Goal: Navigation & Orientation: Find specific page/section

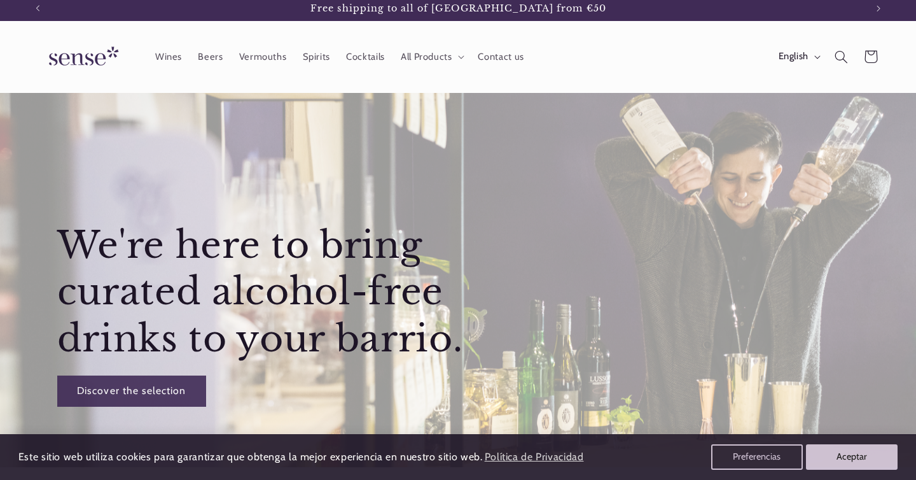
scroll to position [4, 0]
click at [816, 58] on icon "button" at bounding box center [818, 58] width 6 height 3
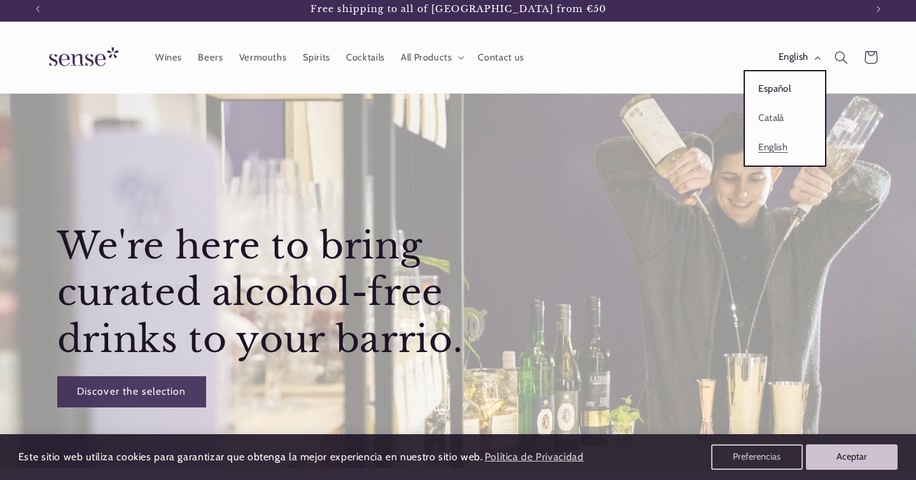
click at [774, 88] on link "Español" at bounding box center [785, 88] width 80 height 29
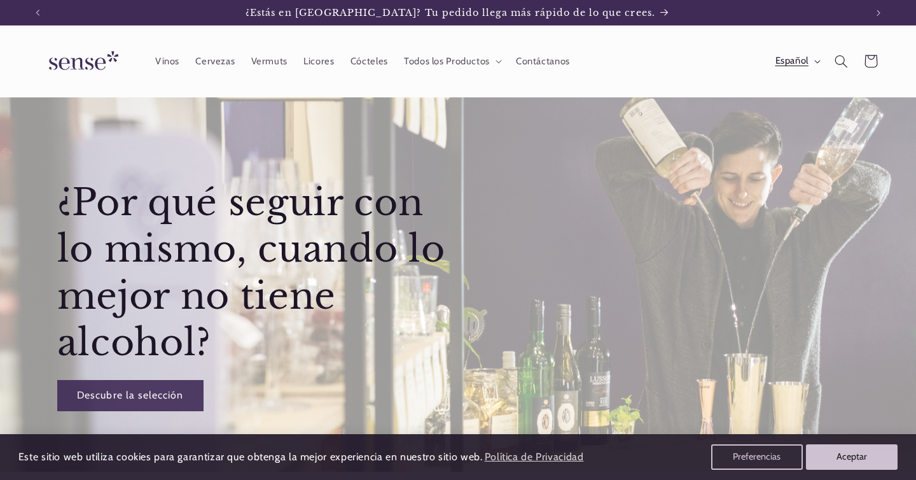
click at [804, 62] on span "Español" at bounding box center [791, 61] width 33 height 14
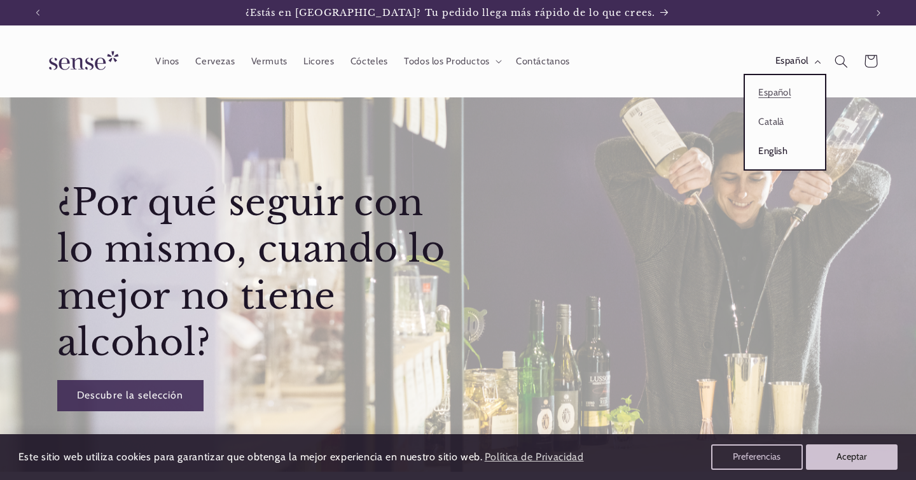
click at [770, 155] on link "English" at bounding box center [785, 151] width 80 height 29
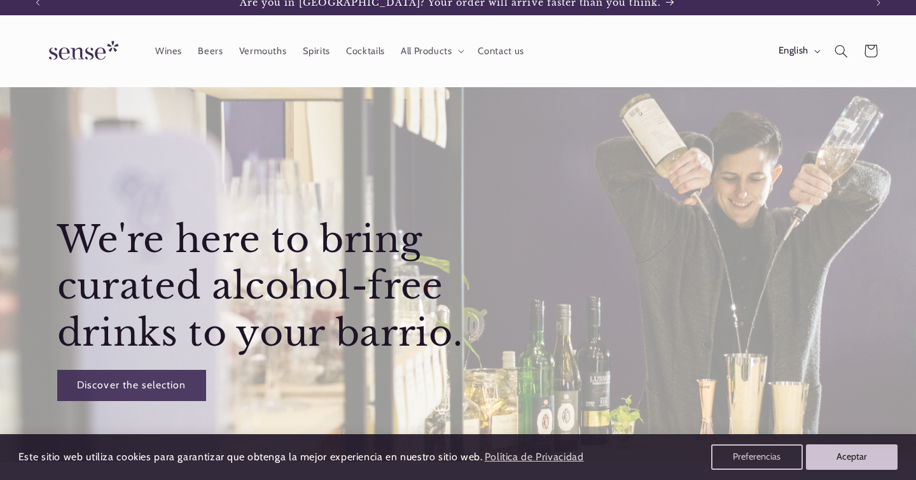
scroll to position [17, 0]
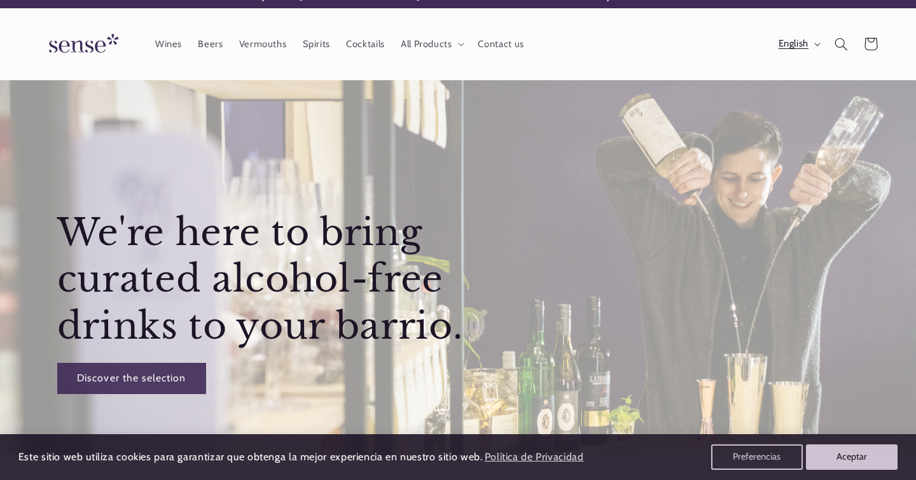
click at [810, 46] on button "English" at bounding box center [798, 43] width 56 height 25
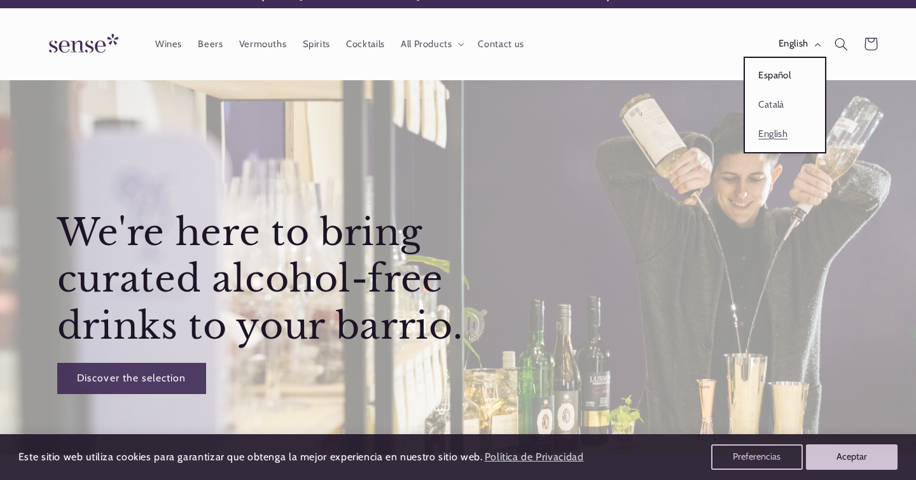
click at [766, 74] on link "Español" at bounding box center [785, 75] width 80 height 29
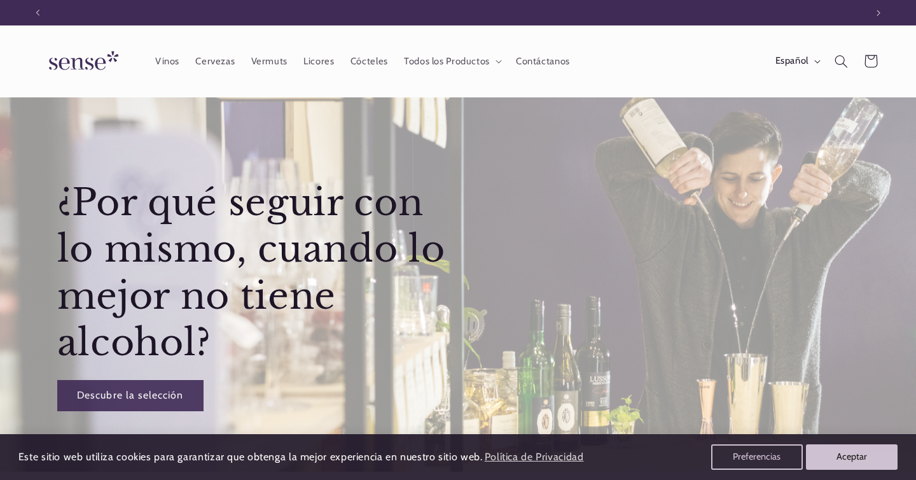
scroll to position [0, 828]
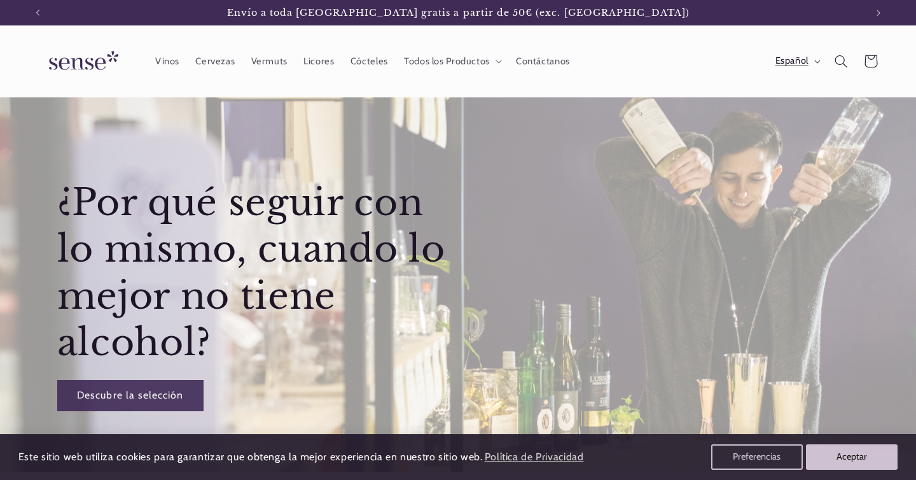
click at [817, 57] on button "Español" at bounding box center [796, 60] width 59 height 25
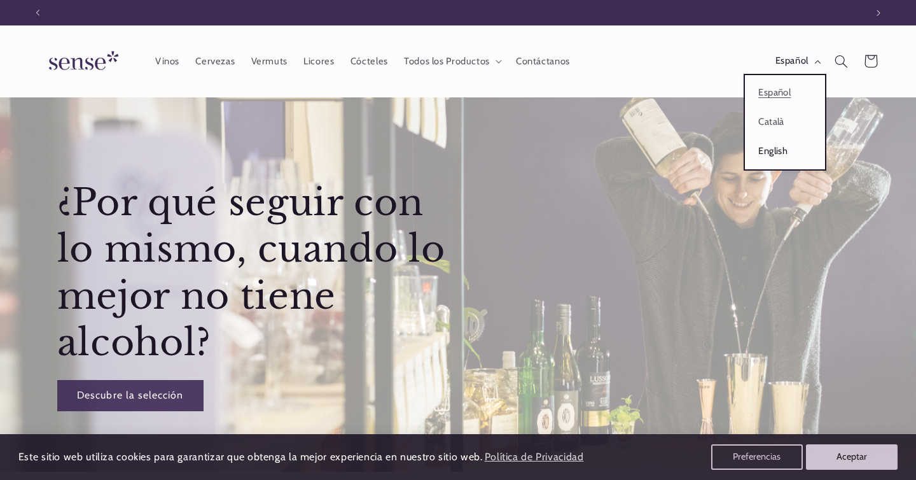
click at [761, 157] on link "English" at bounding box center [785, 151] width 80 height 29
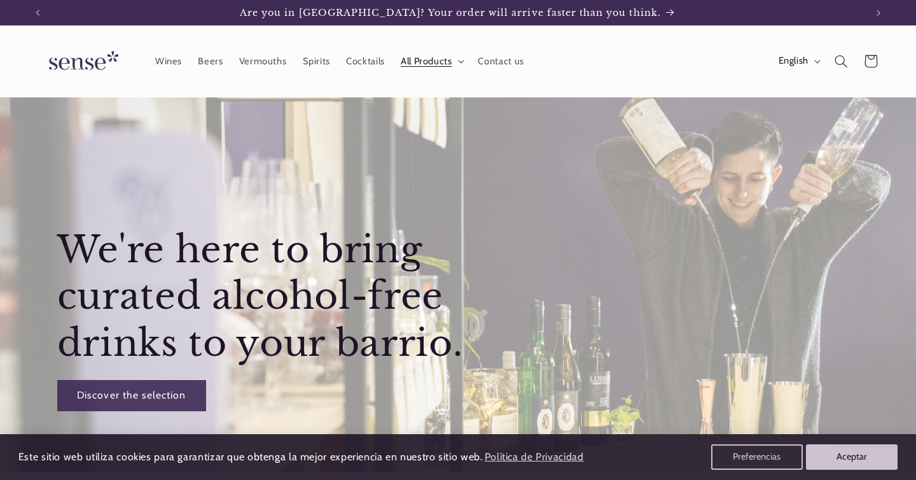
click at [460, 62] on icon at bounding box center [462, 61] width 6 height 3
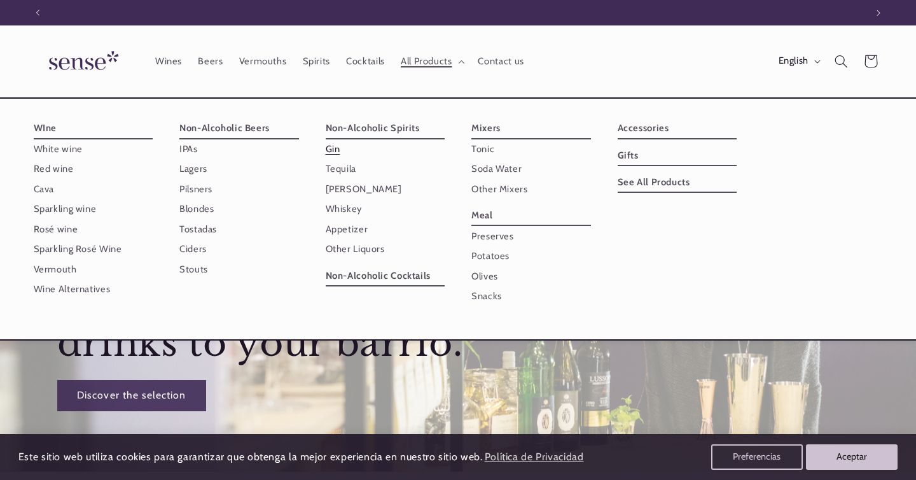
scroll to position [0, 828]
click at [331, 149] on link "Gin" at bounding box center [386, 149] width 120 height 20
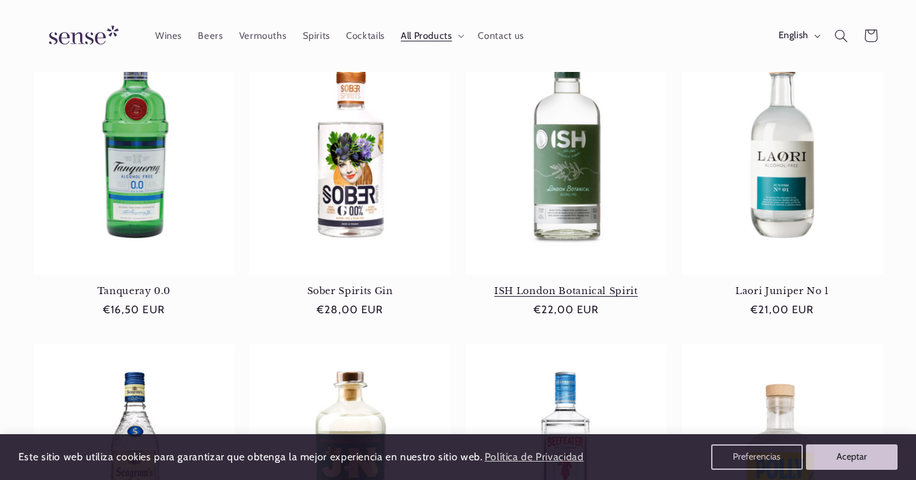
scroll to position [183, 0]
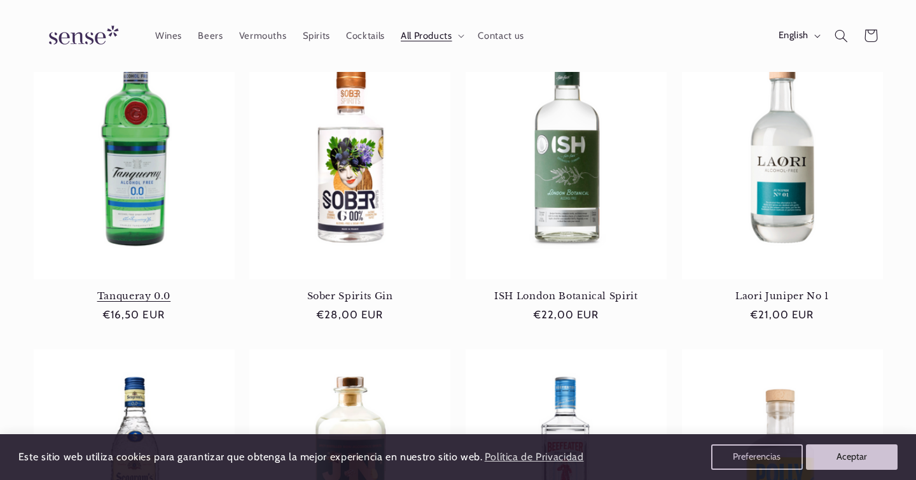
click at [155, 290] on link "Tanqueray 0.0" at bounding box center [134, 295] width 201 height 11
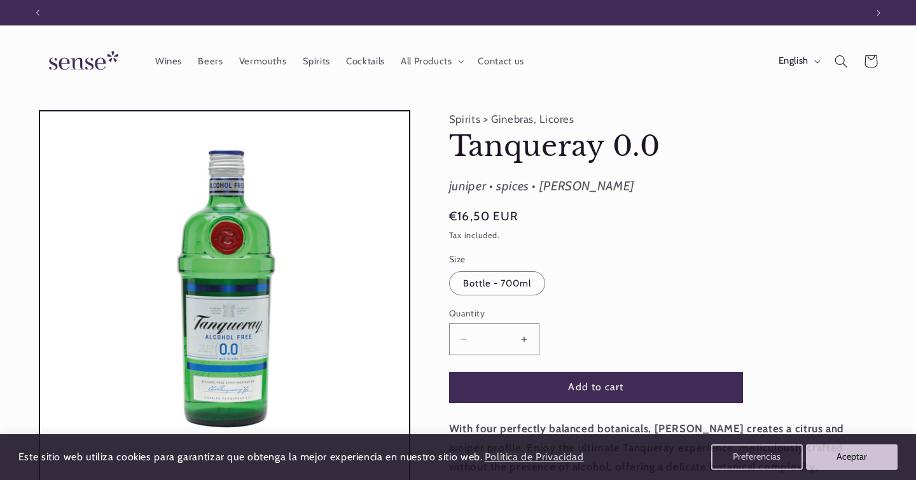
scroll to position [0, 828]
click at [813, 62] on button "English" at bounding box center [798, 60] width 56 height 25
click at [11, 50] on header "Wines Beers Vermouths Spirits Cocktails All Products All Products WIne" at bounding box center [458, 61] width 916 height 72
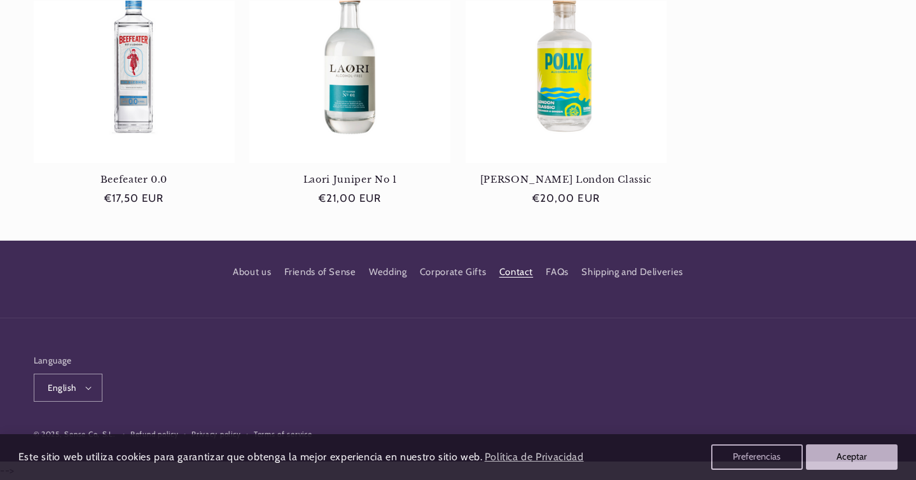
click at [516, 275] on link "Contact" at bounding box center [516, 272] width 34 height 23
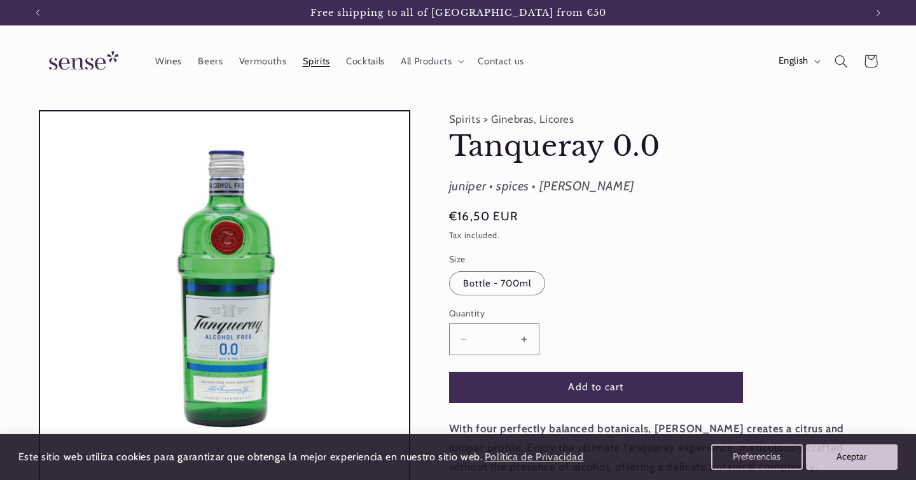
click at [319, 60] on span "Spirits" at bounding box center [316, 61] width 27 height 12
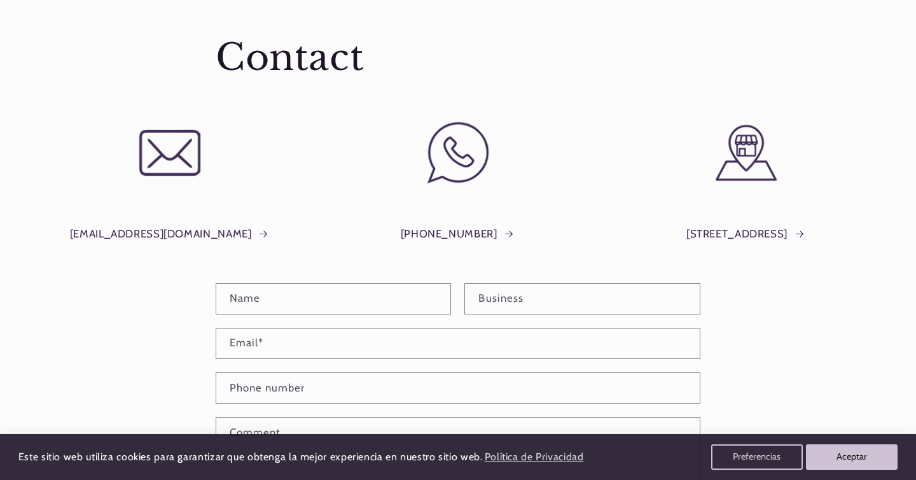
scroll to position [83, 0]
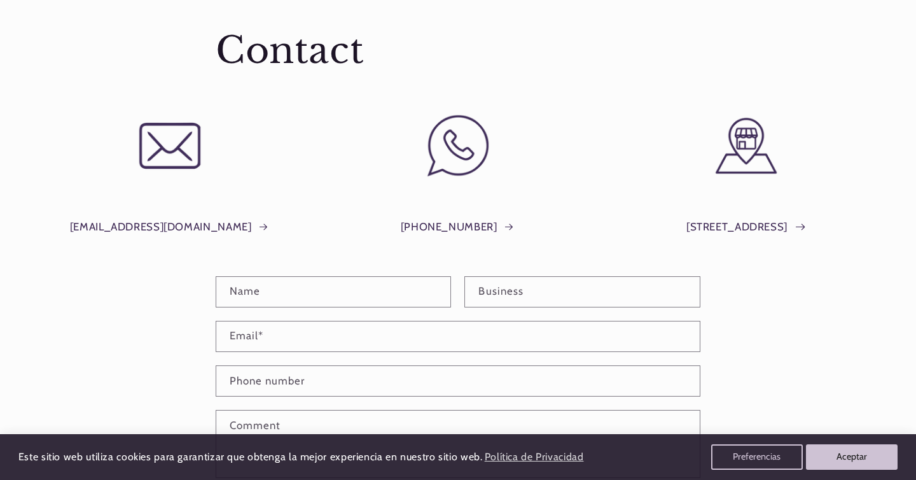
click at [737, 227] on link "Plaça del Sol, 1, Barcelona" at bounding box center [746, 226] width 120 height 19
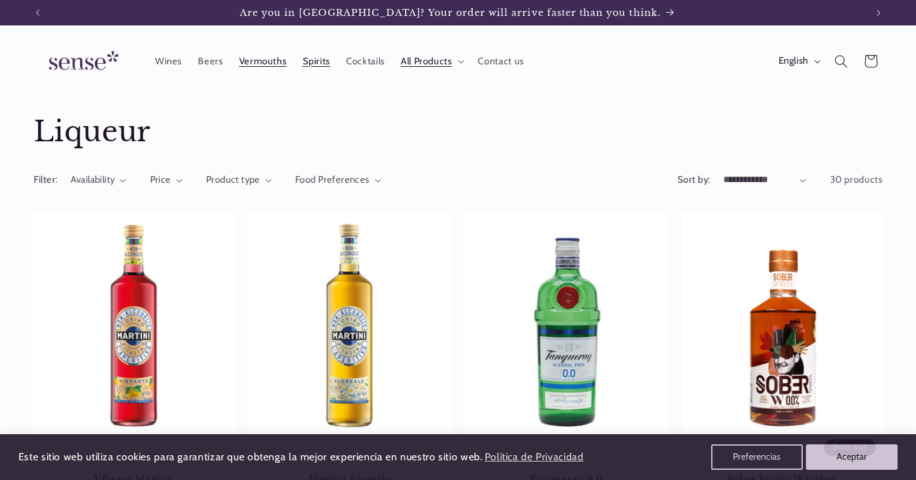
click at [267, 61] on span "Vermouths" at bounding box center [263, 61] width 48 height 12
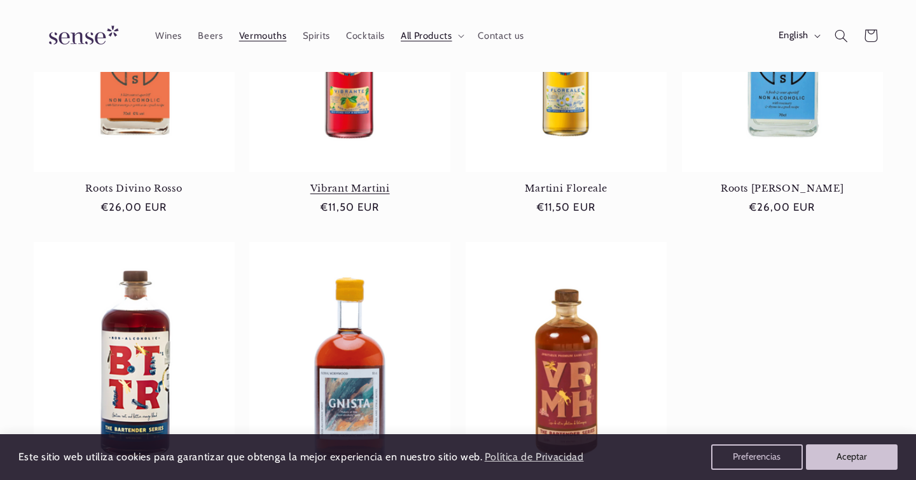
scroll to position [0, 828]
click at [165, 40] on span "Wines" at bounding box center [168, 36] width 27 height 12
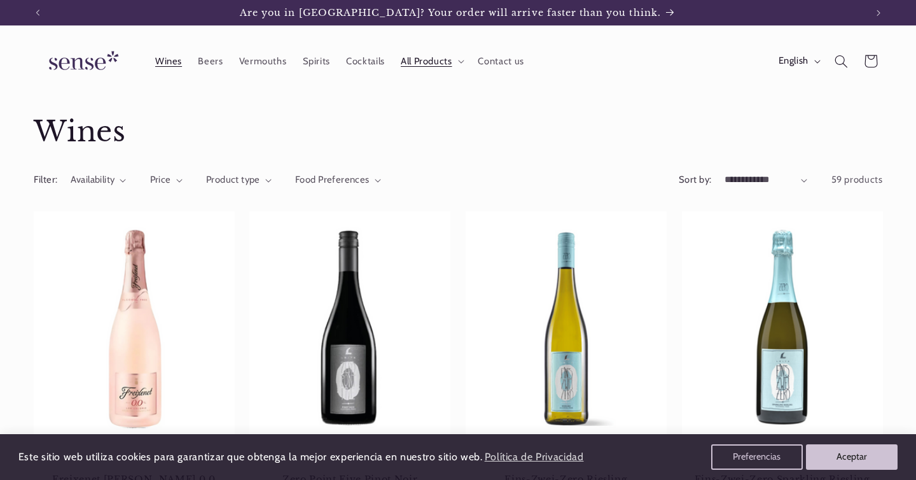
click at [804, 179] on select "**********" at bounding box center [765, 180] width 83 height 14
select select "**********"
click at [724, 173] on select "**********" at bounding box center [765, 180] width 83 height 14
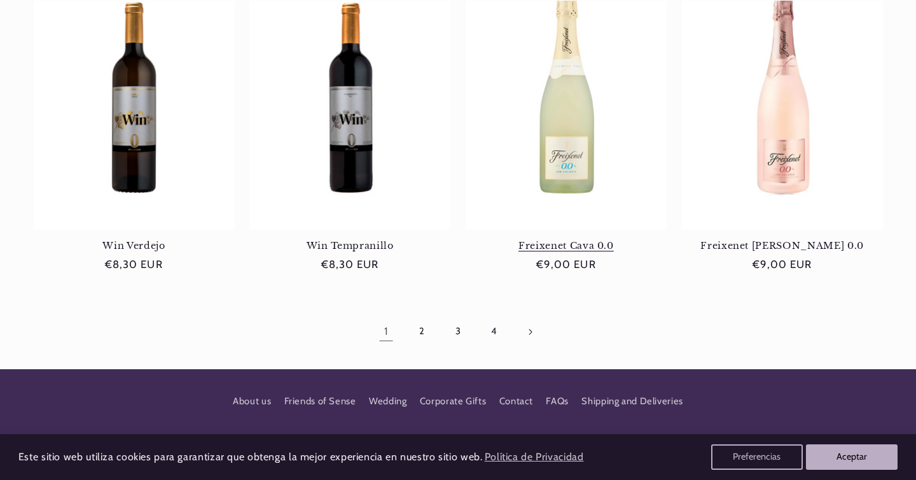
scroll to position [1212, 0]
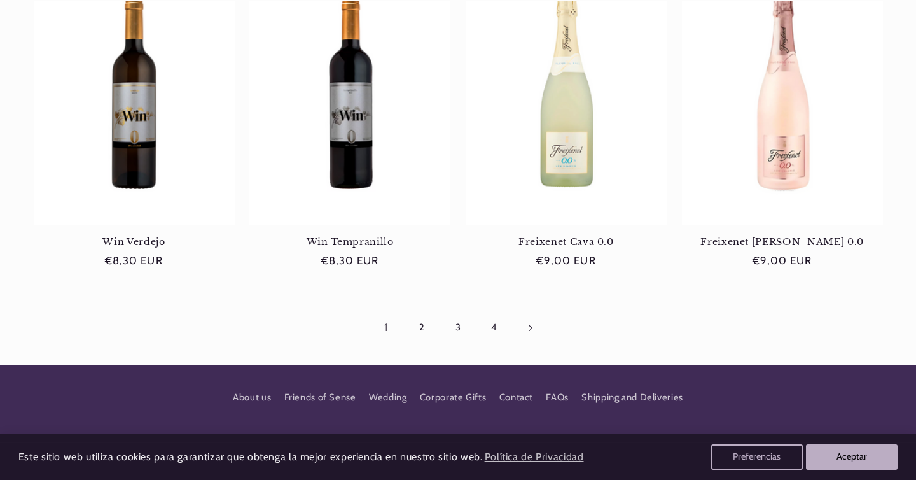
click at [418, 314] on link "2" at bounding box center [421, 327] width 29 height 29
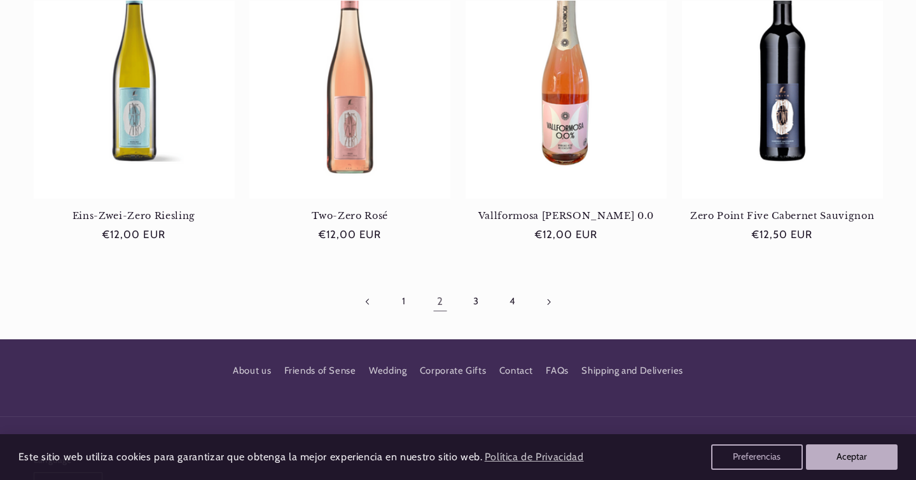
scroll to position [1234, 0]
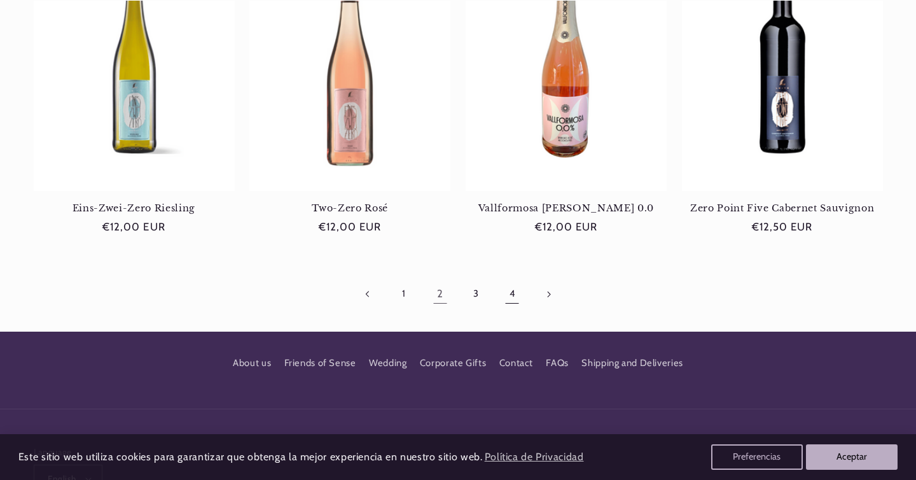
click at [514, 293] on link "4" at bounding box center [511, 293] width 29 height 29
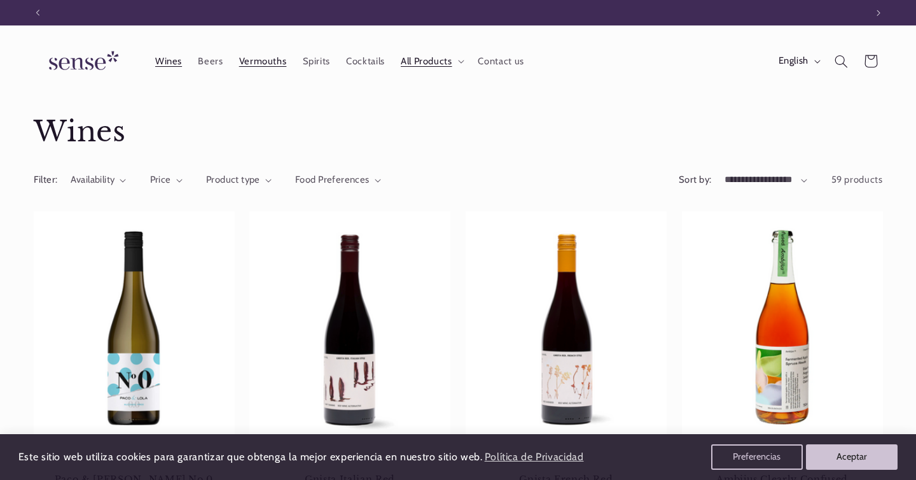
click at [270, 65] on span "Vermouths" at bounding box center [263, 61] width 48 height 12
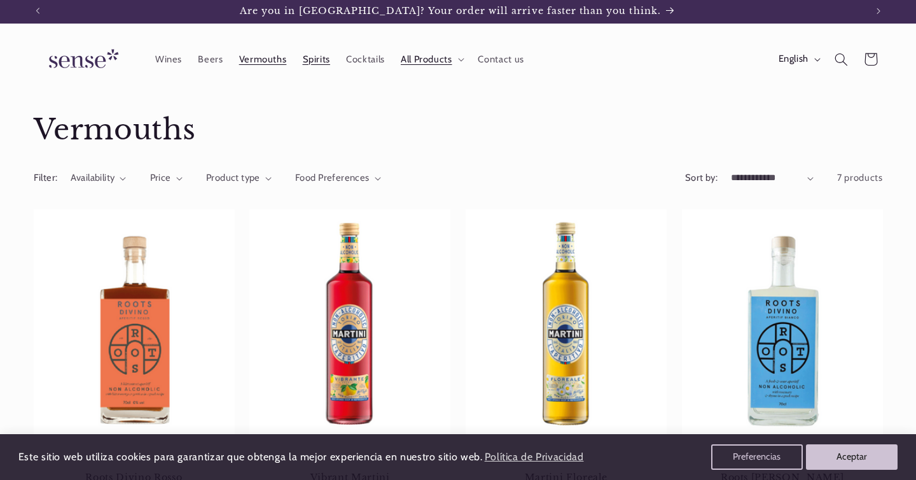
click at [313, 62] on span "Spirits" at bounding box center [316, 59] width 27 height 12
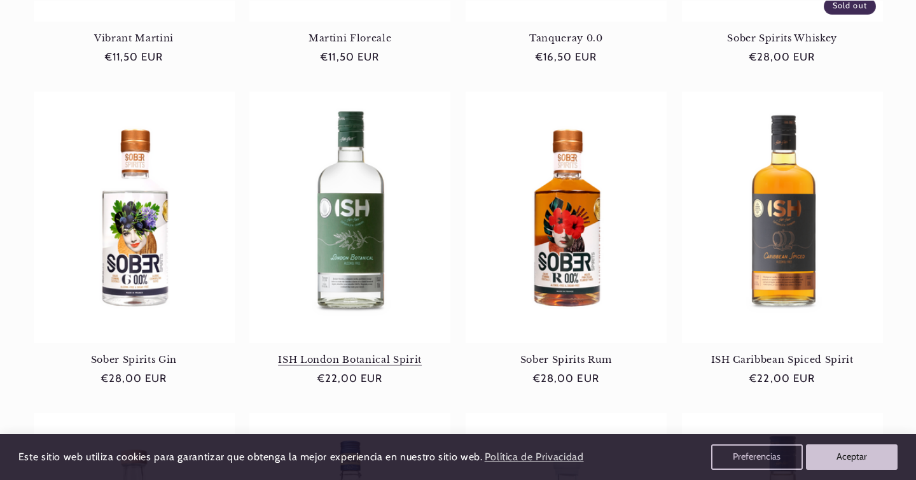
click at [338, 354] on link "ISH London Botanical Spirit" at bounding box center [349, 359] width 201 height 11
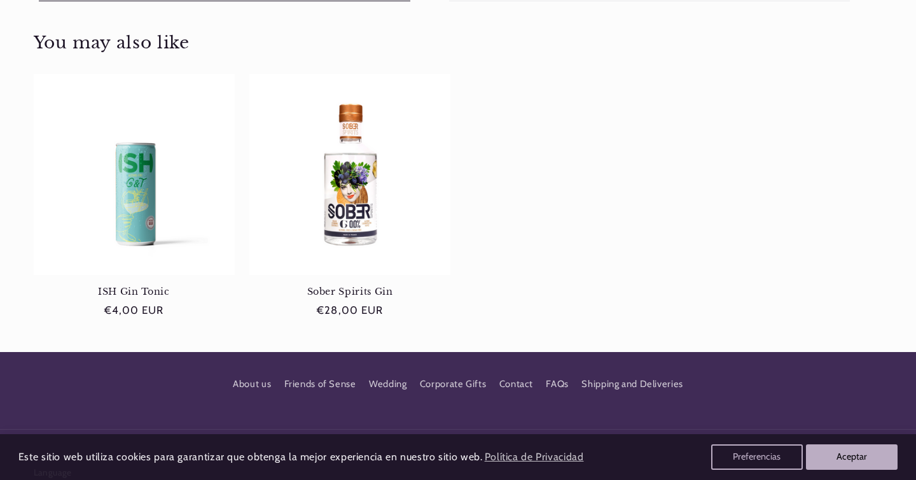
scroll to position [1086, 0]
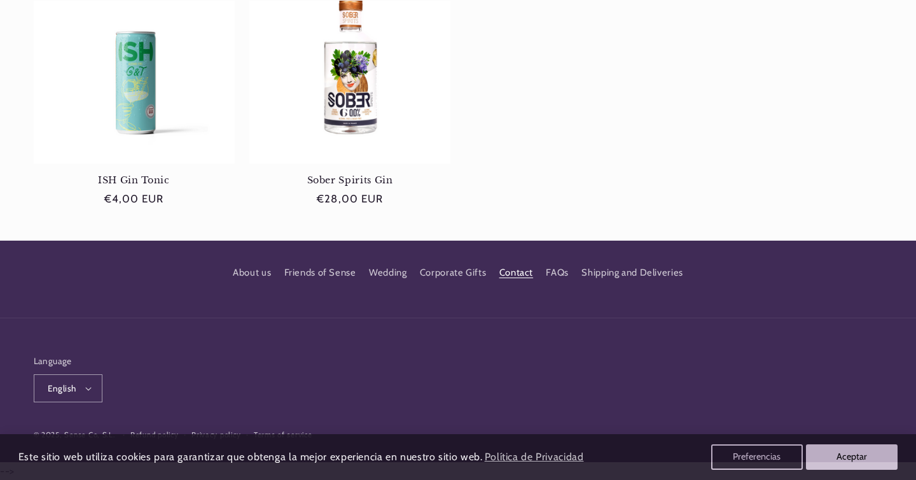
click at [512, 276] on link "Contact" at bounding box center [516, 272] width 34 height 23
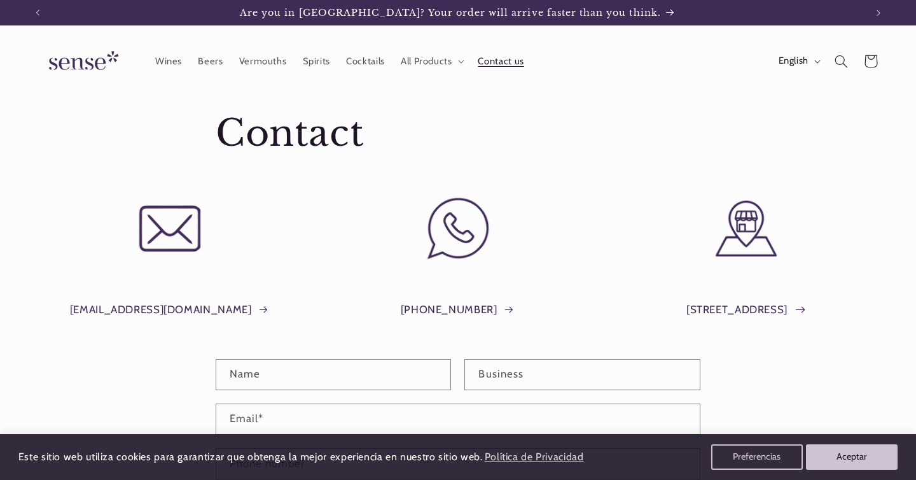
click at [740, 310] on link "[STREET_ADDRESS]" at bounding box center [746, 309] width 120 height 19
click at [360, 62] on span "Cocktails" at bounding box center [365, 61] width 39 height 12
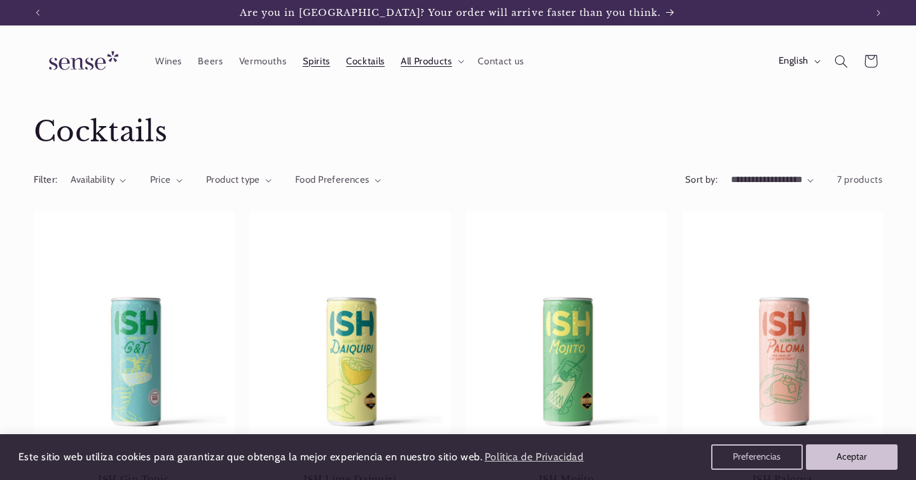
click at [317, 67] on link "Spirits" at bounding box center [316, 61] width 44 height 28
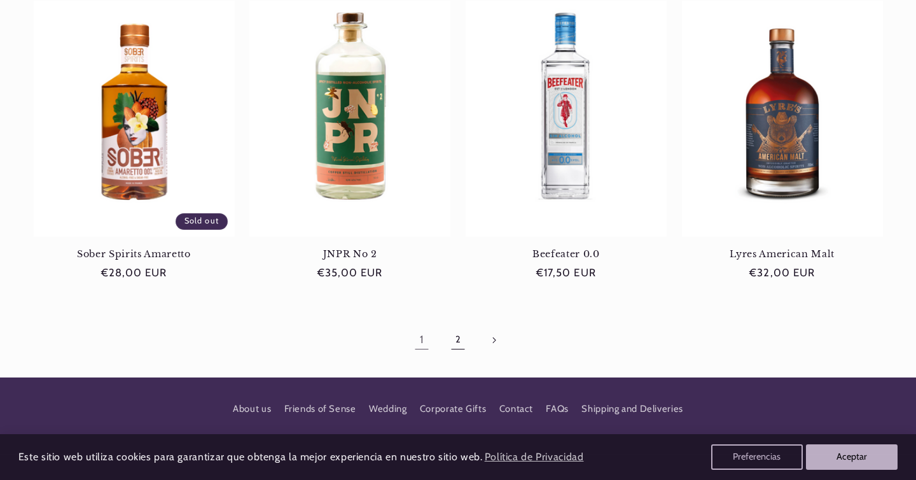
click at [462, 343] on link "2" at bounding box center [457, 339] width 29 height 29
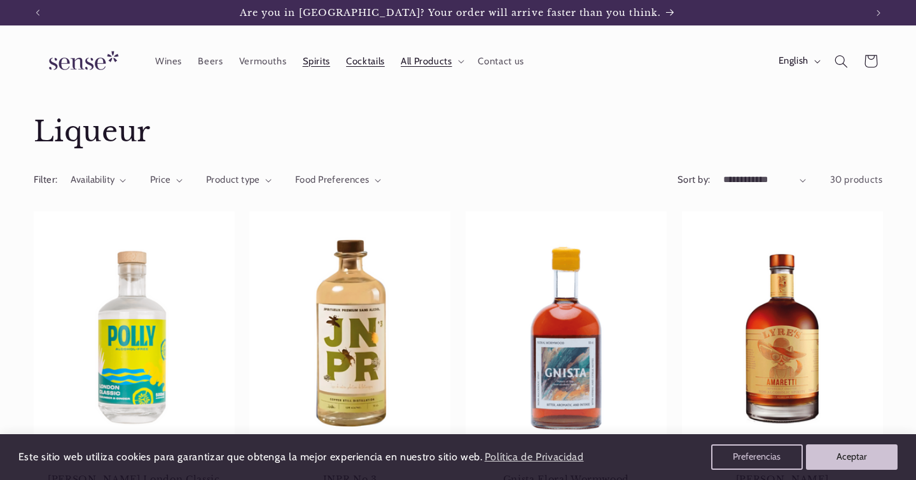
click at [366, 66] on span "Cocktails" at bounding box center [365, 61] width 39 height 12
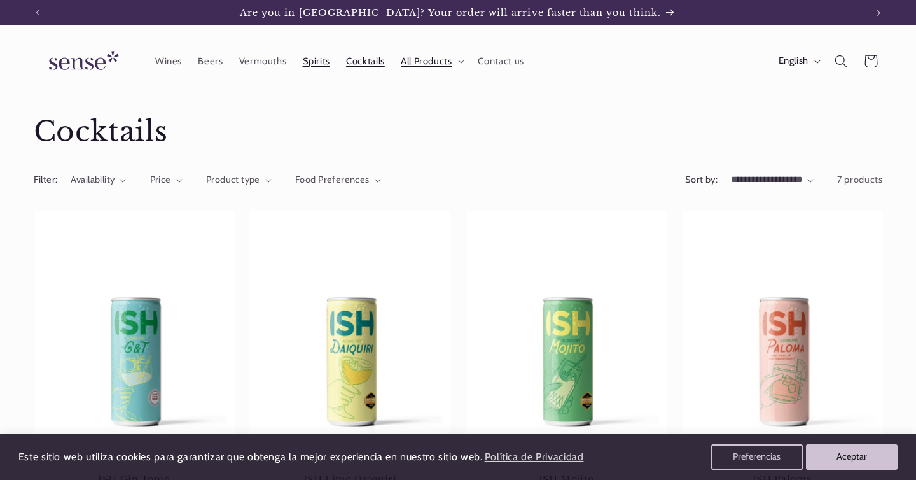
click at [317, 62] on span "Spirits" at bounding box center [316, 61] width 27 height 12
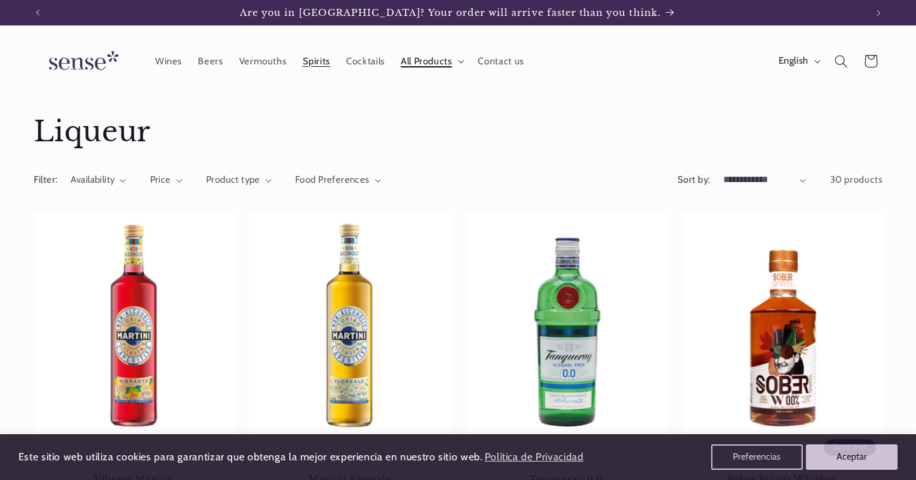
click at [462, 66] on summary "All Products" at bounding box center [431, 61] width 78 height 28
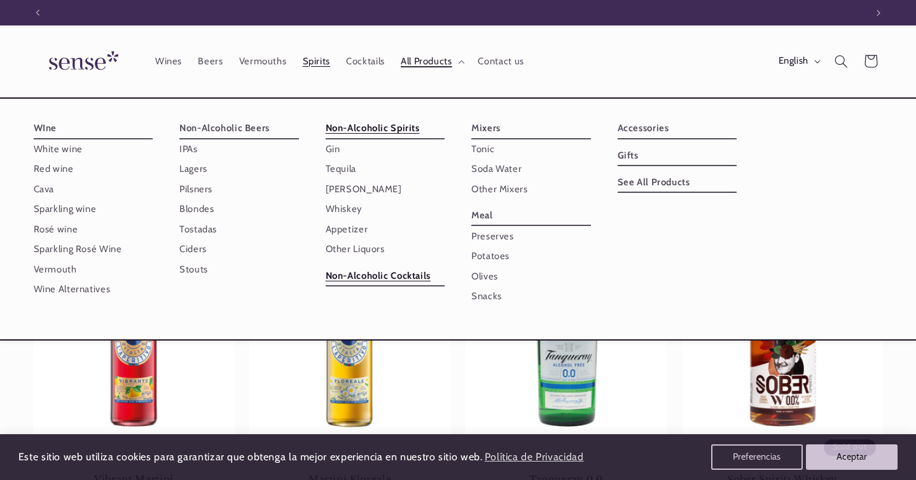
scroll to position [0, 828]
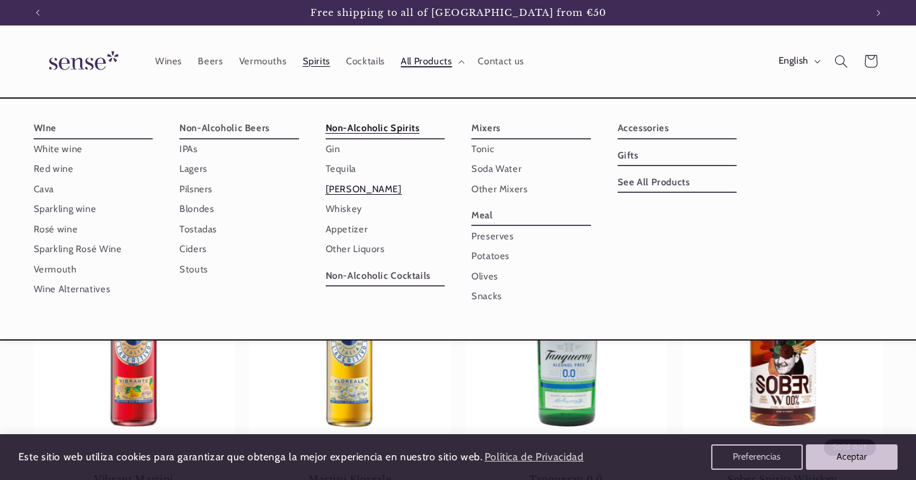
click at [336, 193] on link "[PERSON_NAME]" at bounding box center [386, 189] width 120 height 20
